Goal: Find specific page/section: Find specific page/section

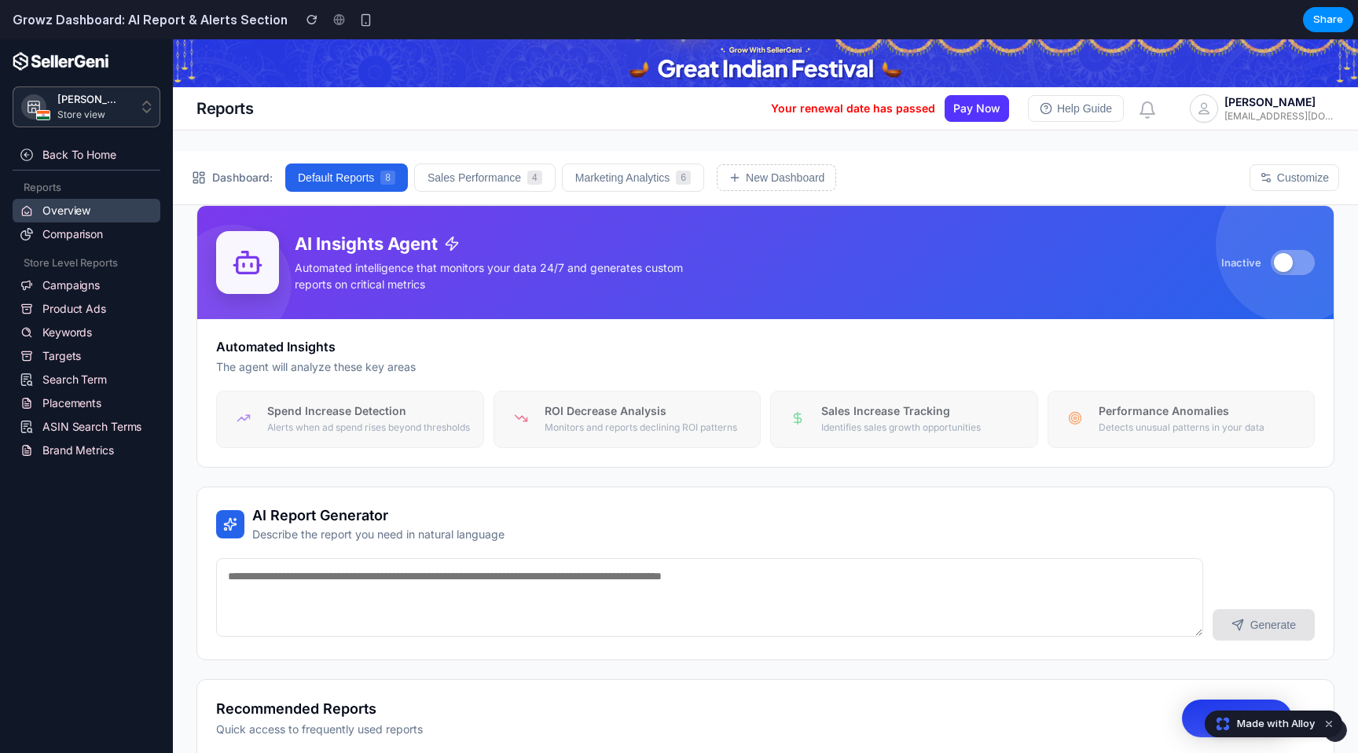
click at [388, 407] on h5 "Spend Increase Detection" at bounding box center [369, 411] width 204 height 14
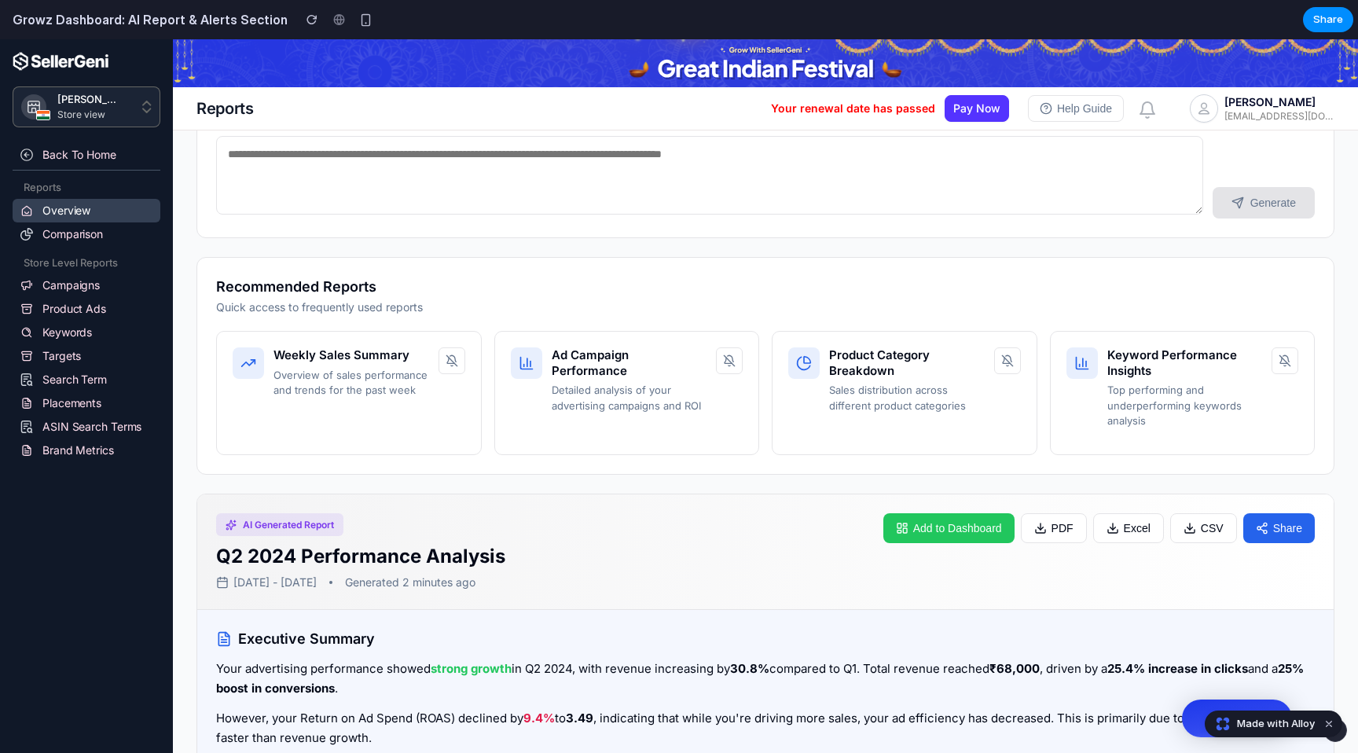
scroll to position [426, 0]
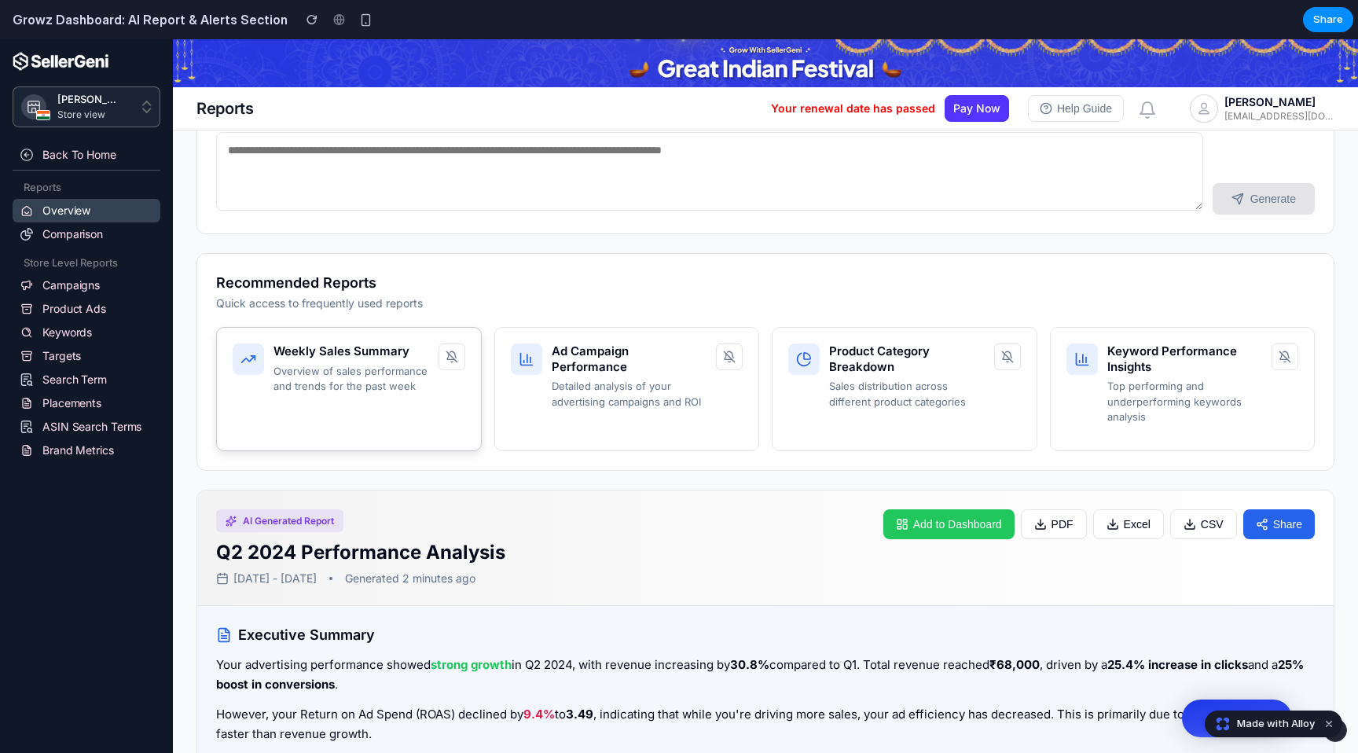
click at [388, 388] on p "Overview of sales performance and trends for the past week" at bounding box center [351, 379] width 156 height 31
click at [470, 367] on div "Weekly Sales Summary Overview of sales performance and trends for the past week" at bounding box center [349, 389] width 266 height 124
click at [463, 367] on button at bounding box center [451, 356] width 27 height 27
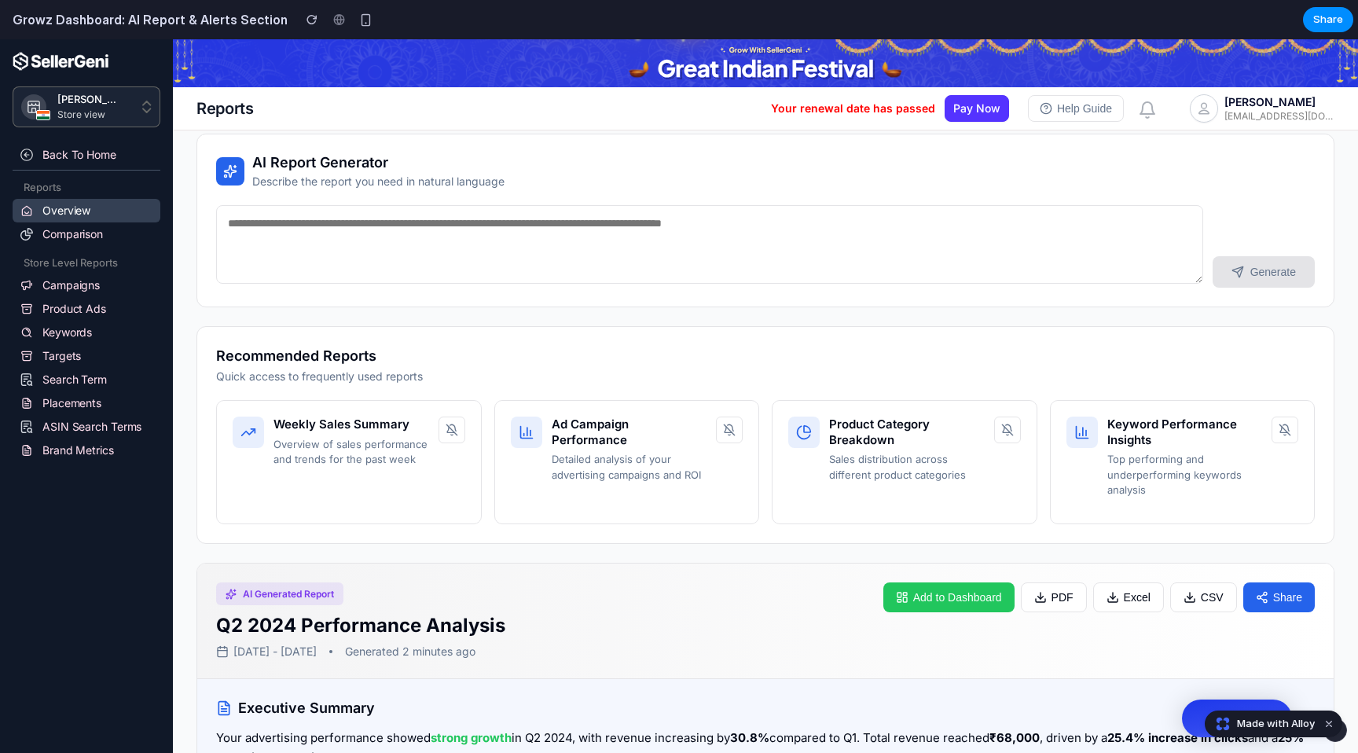
scroll to position [0, 0]
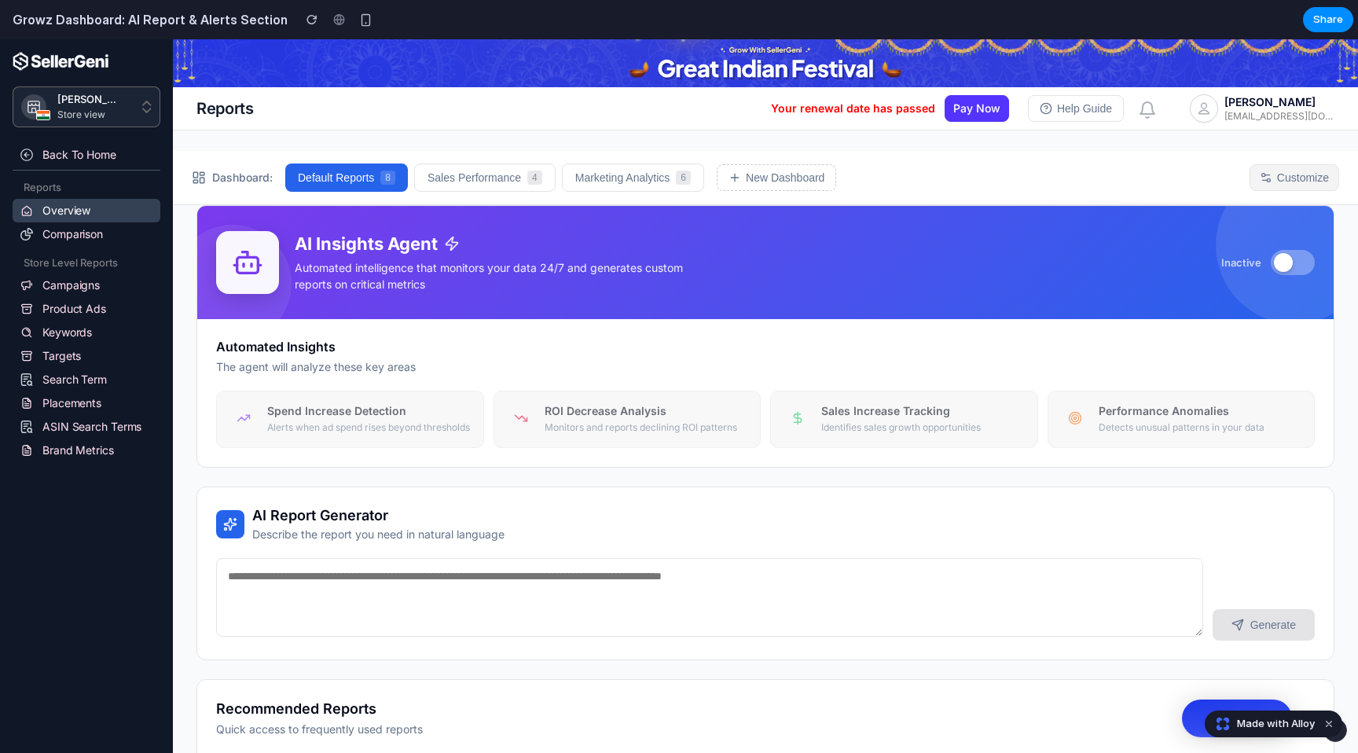
click at [1309, 175] on button "Customize" at bounding box center [1294, 177] width 90 height 27
click at [1297, 270] on button at bounding box center [1293, 262] width 44 height 25
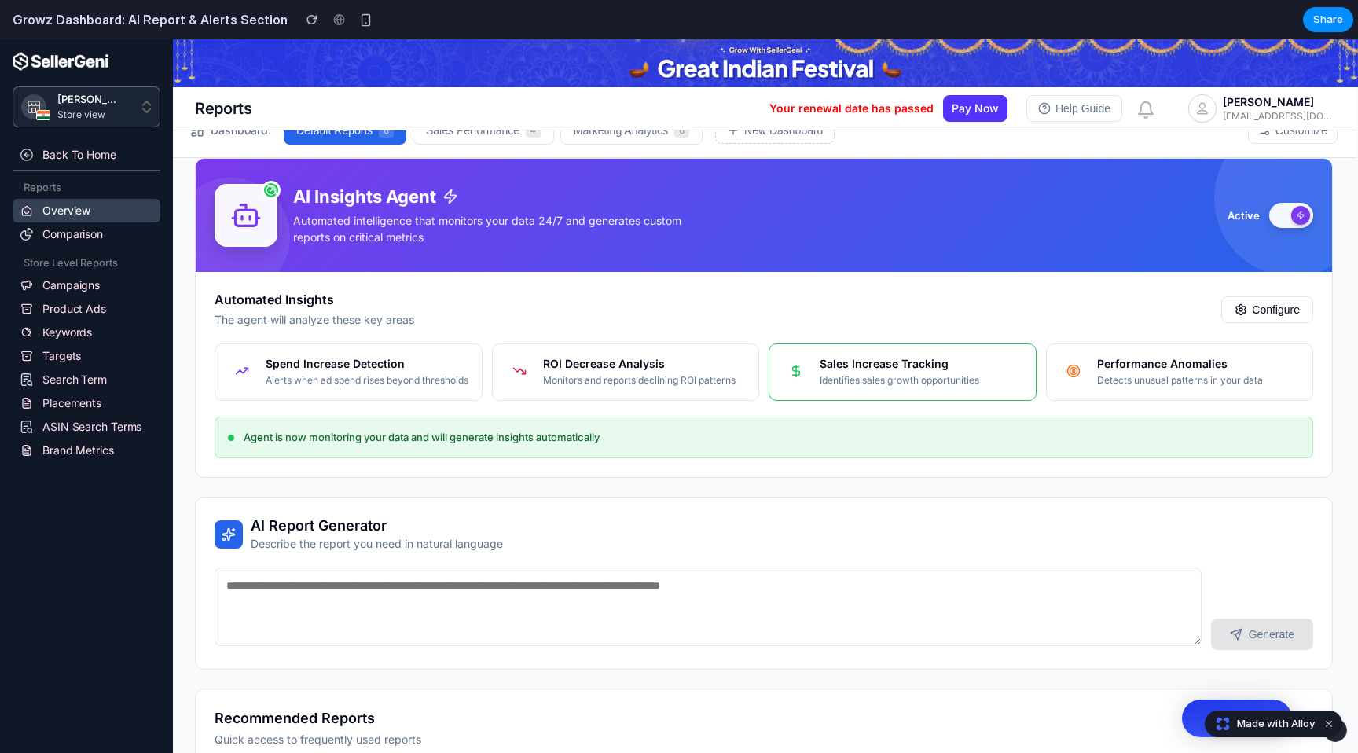
scroll to position [59, 2]
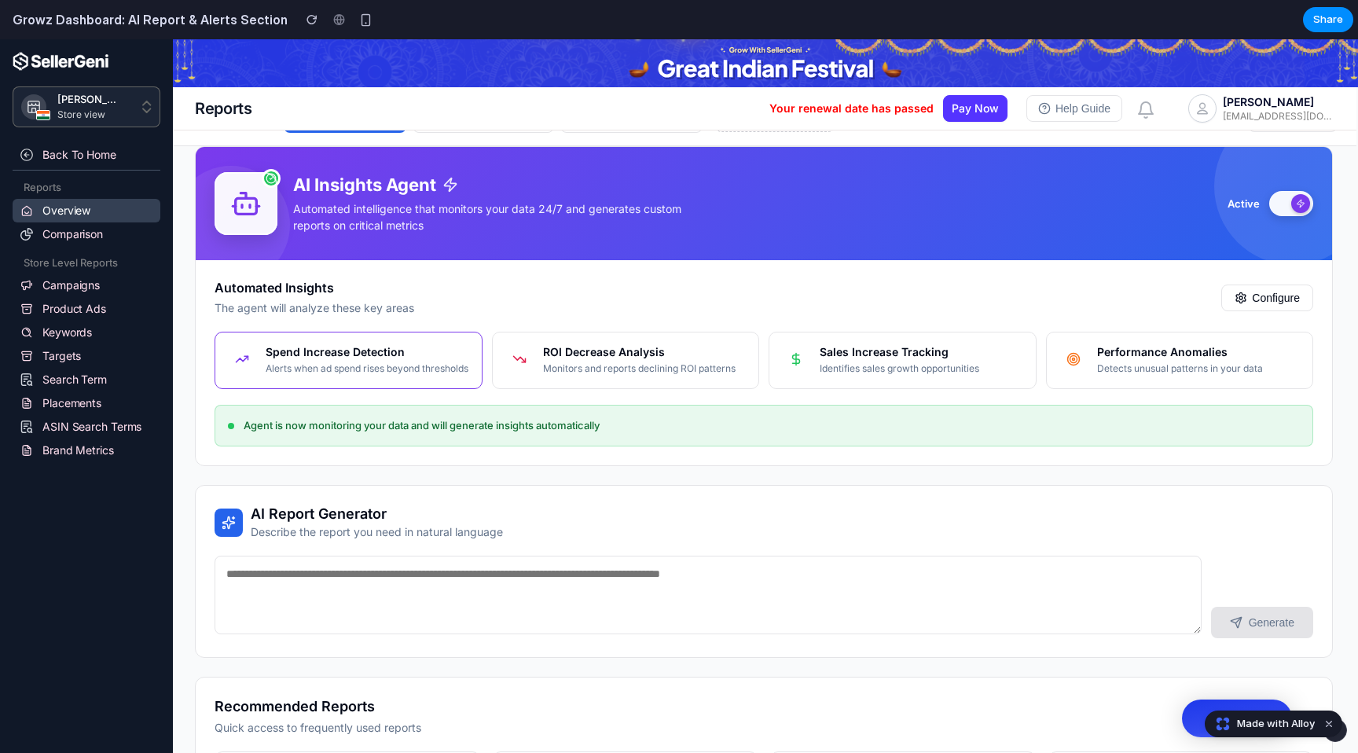
click at [422, 354] on h5 "Spend Increase Detection" at bounding box center [368, 352] width 204 height 14
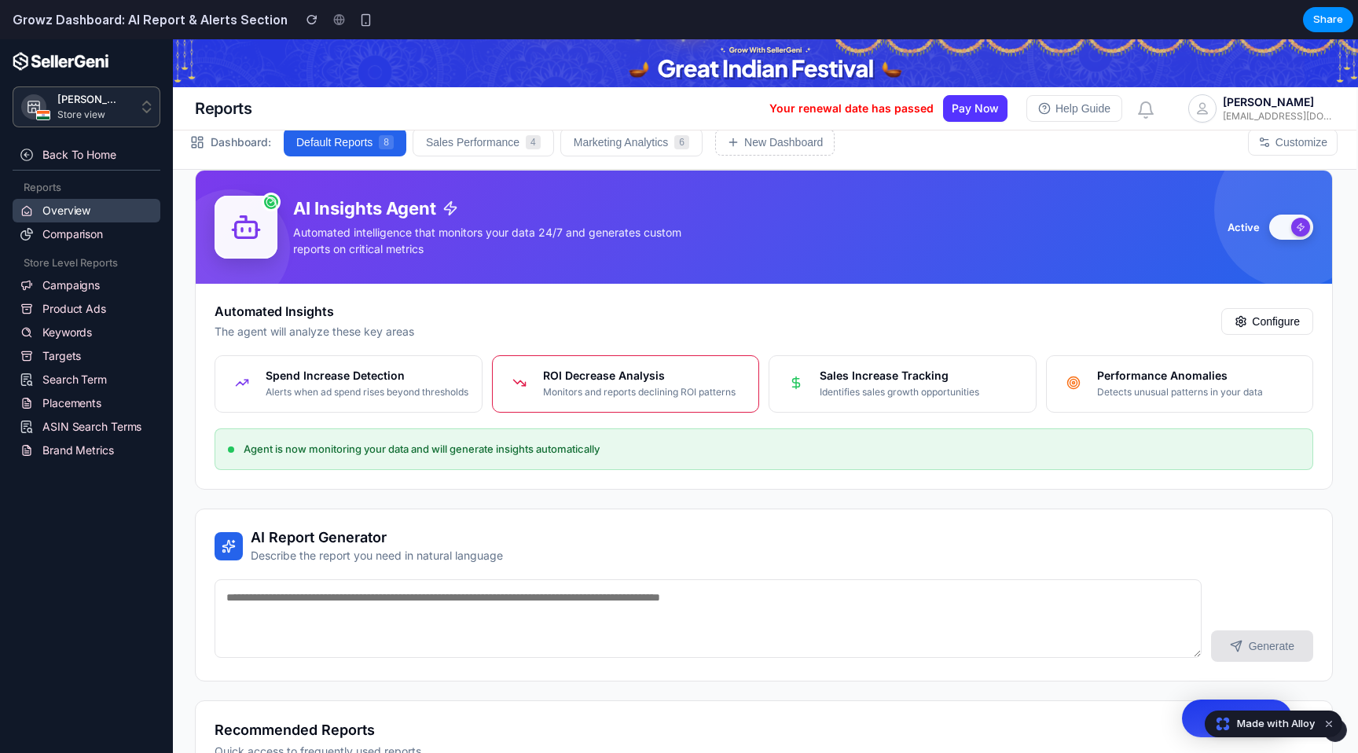
scroll to position [0, 2]
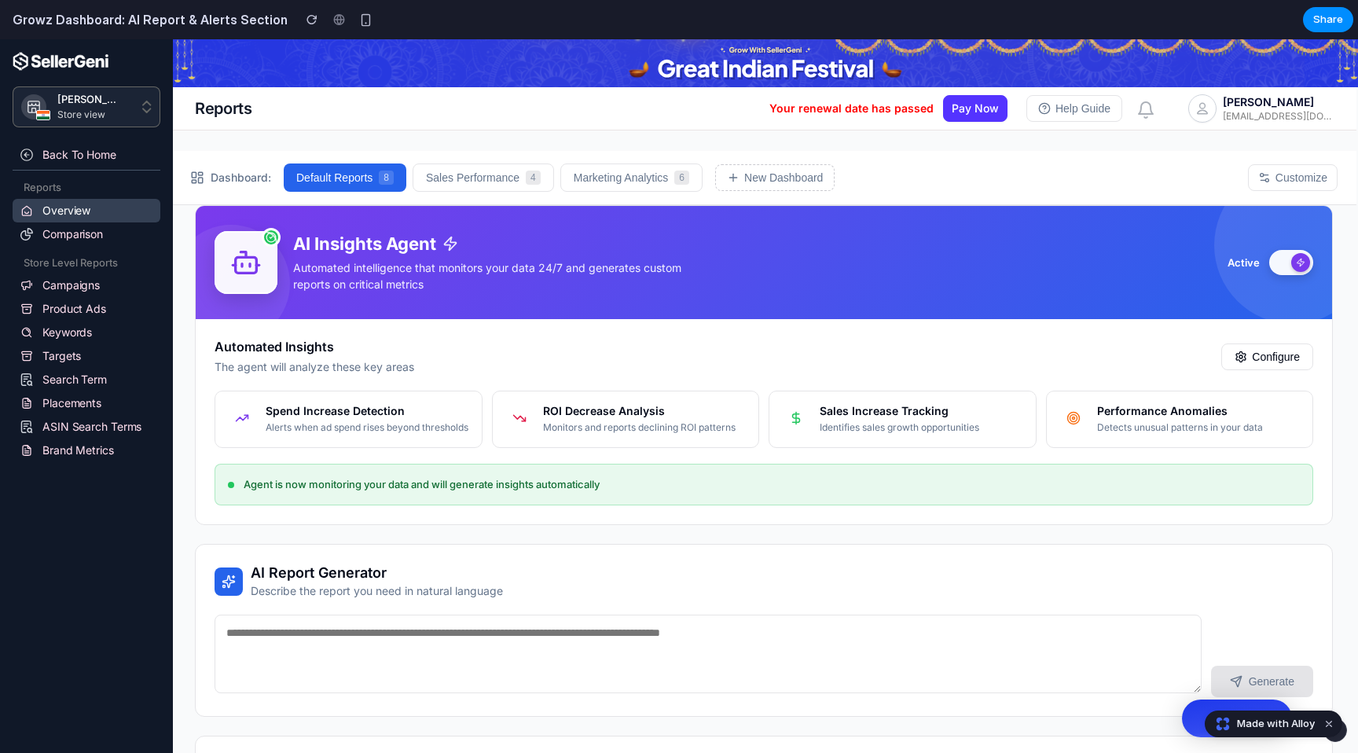
click at [229, 172] on span "Dashboard:" at bounding box center [241, 178] width 61 height 16
click at [238, 175] on span "Dashboard:" at bounding box center [241, 178] width 61 height 16
click at [232, 168] on div "Dashboard: Default Reports 8 Sales Performance 4 Marketing Analytics 6 New Dash…" at bounding box center [711, 177] width 1042 height 28
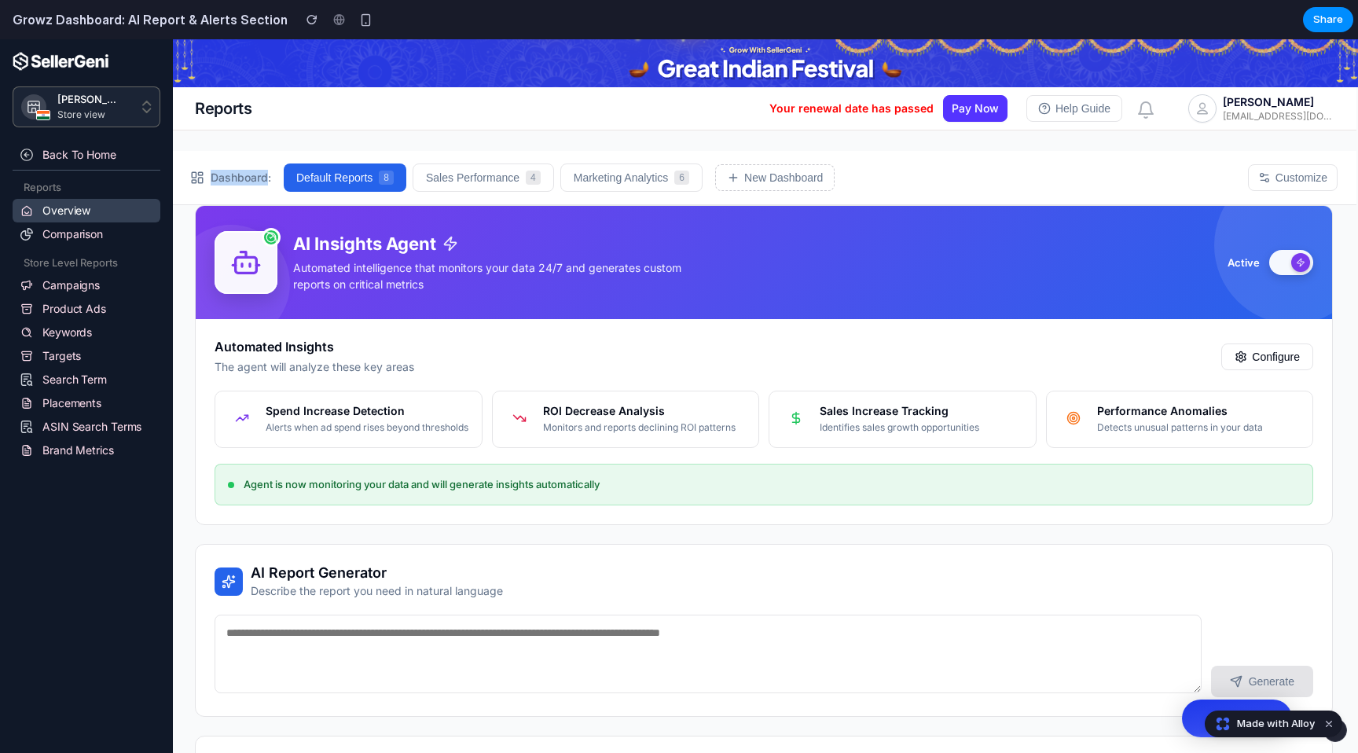
click at [232, 168] on div "Dashboard: Default Reports 8 Sales Performance 4 Marketing Analytics 6 New Dash…" at bounding box center [711, 177] width 1042 height 28
click at [232, 175] on span "Dashboard:" at bounding box center [241, 178] width 61 height 16
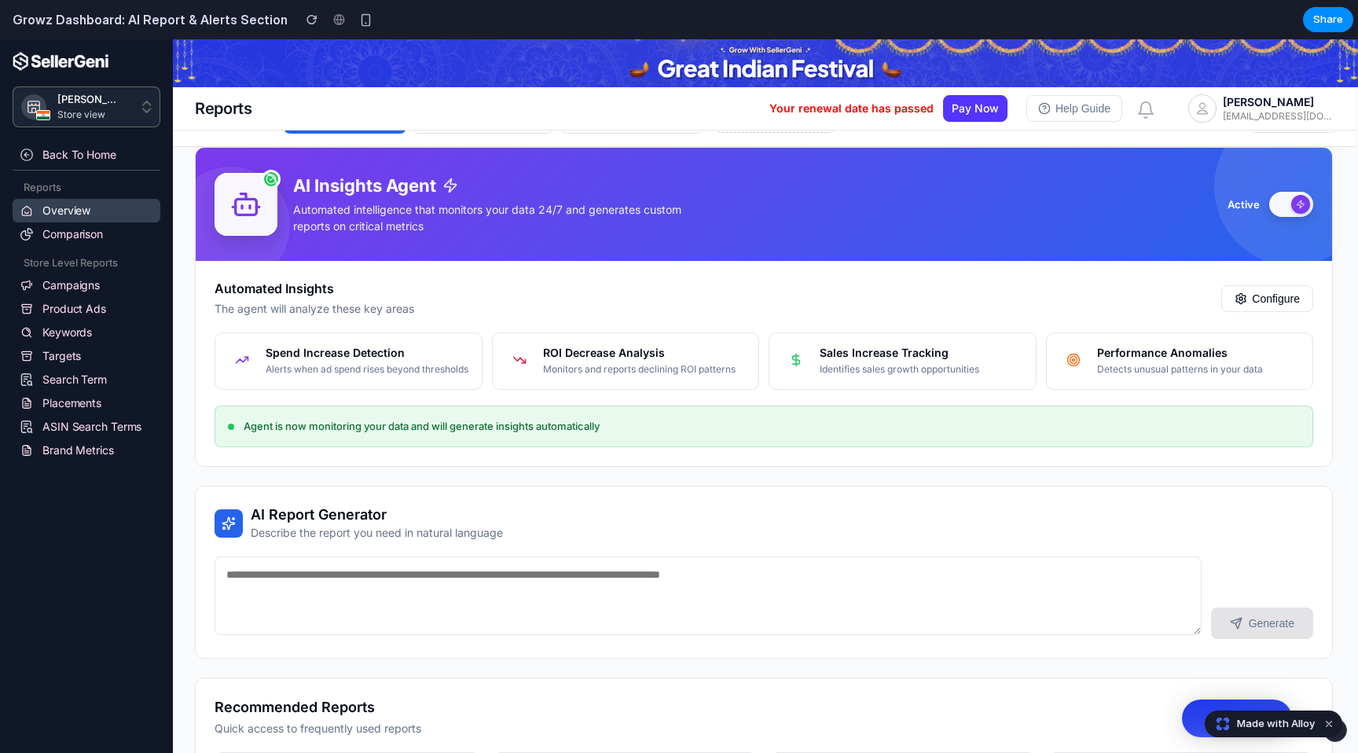
scroll to position [60, 2]
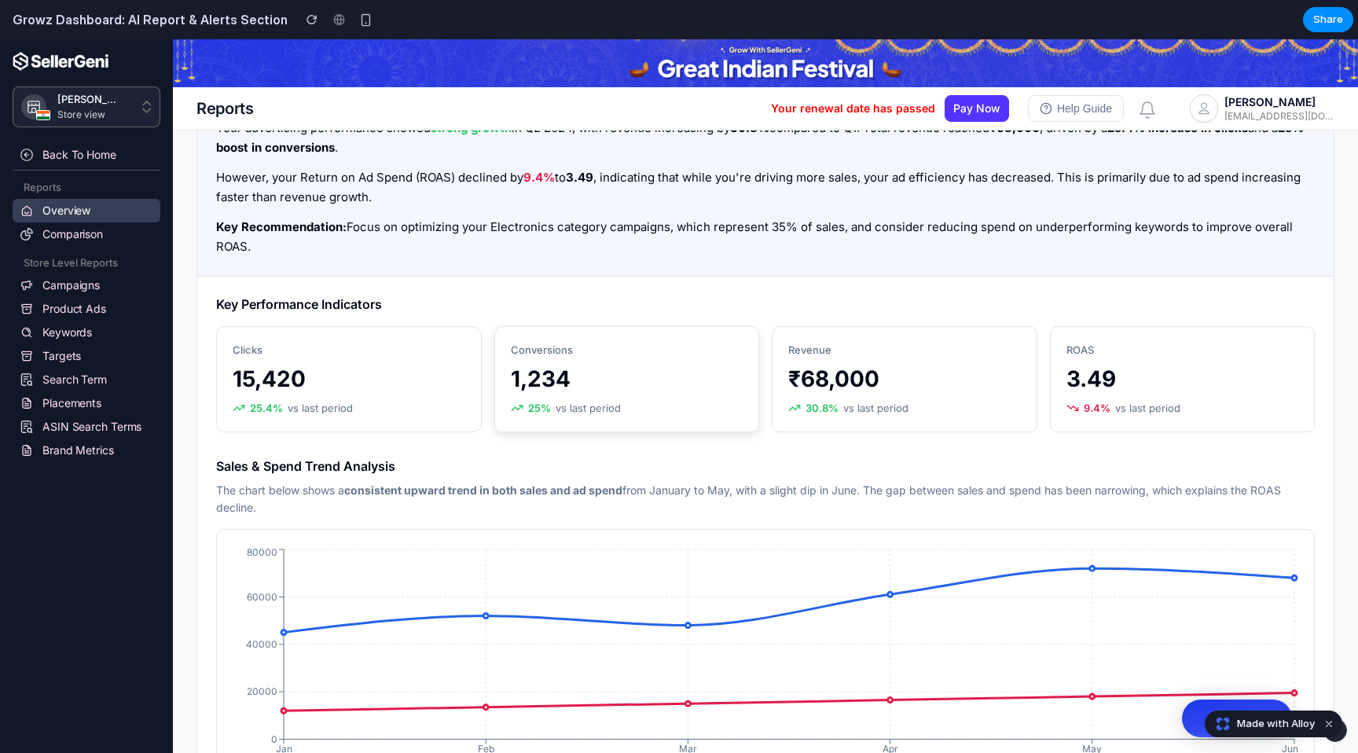
scroll to position [962, 0]
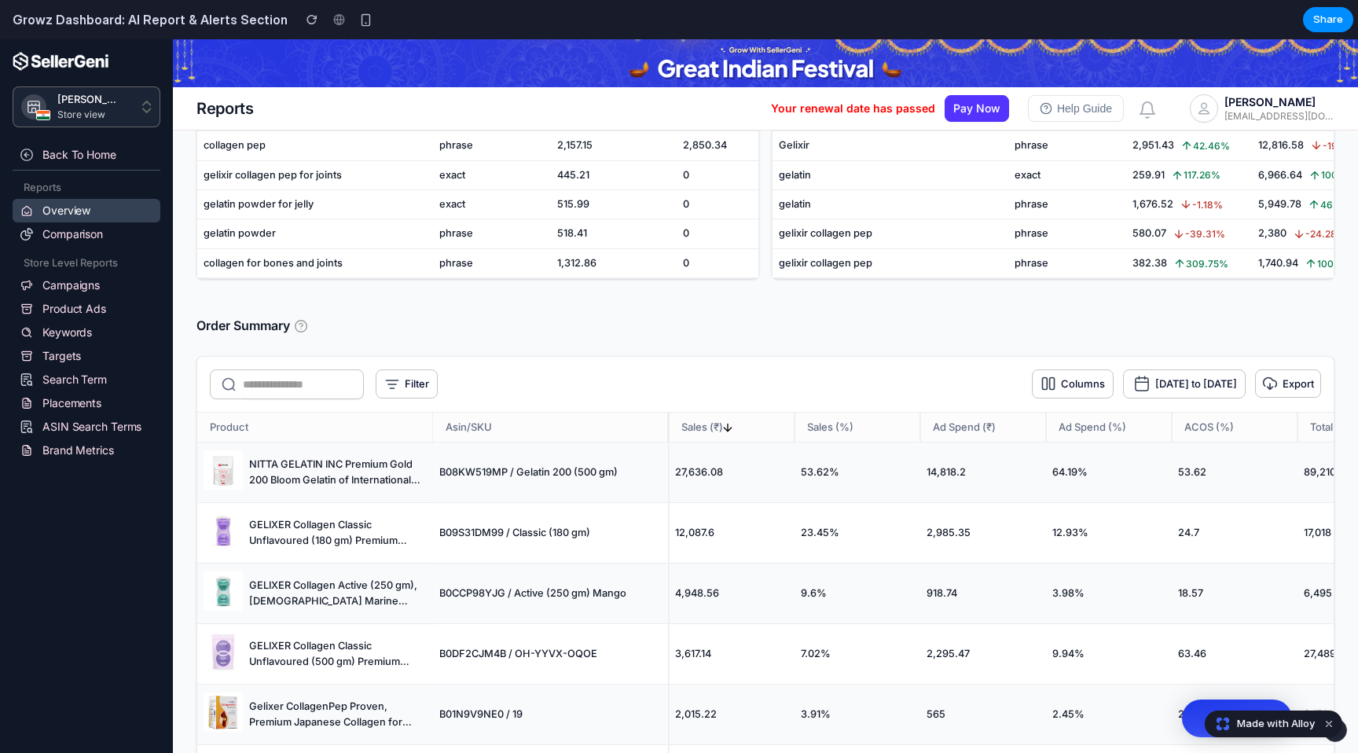
scroll to position [3500, 0]
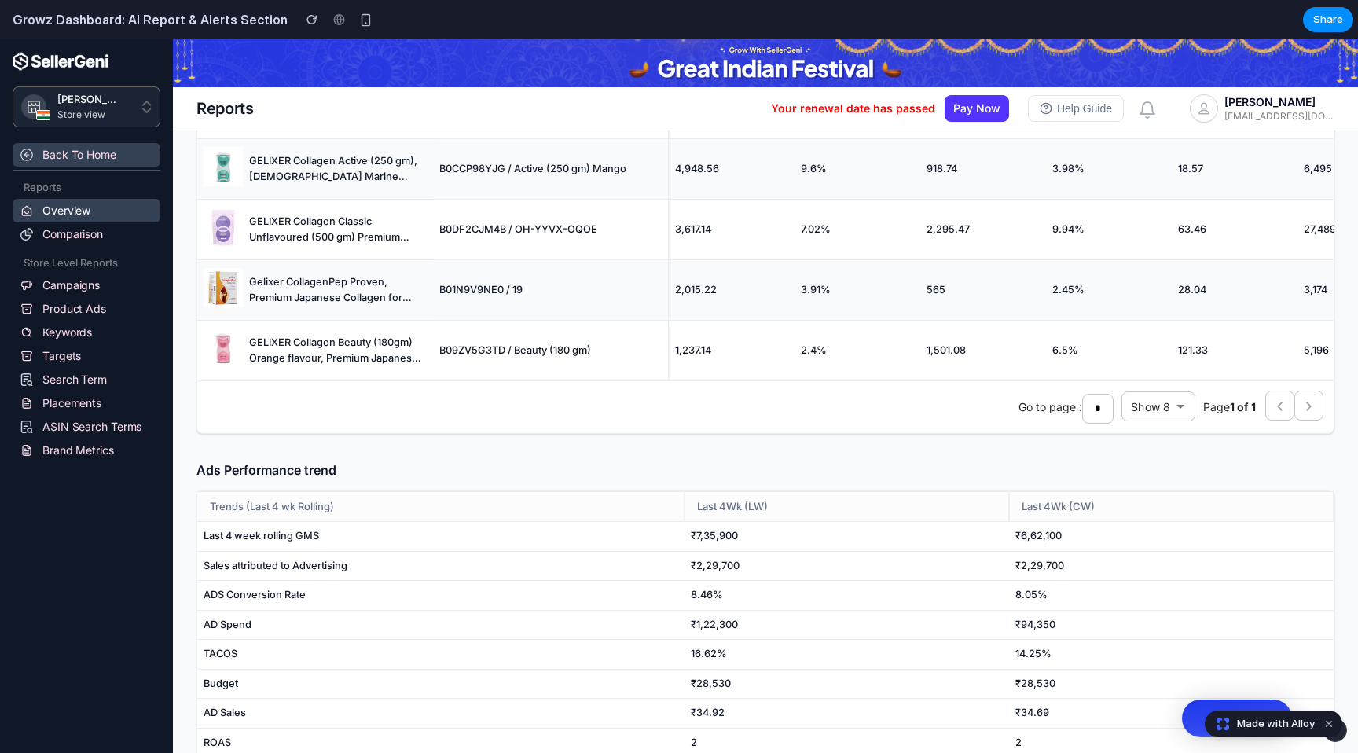
click at [68, 151] on div "Back to Home" at bounding box center [101, 154] width 118 height 19
click at [97, 59] on img at bounding box center [61, 61] width 96 height 18
